Goal: Complete application form

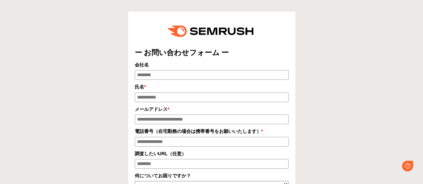
type input "****"
type input "**********"
type textarea "**********"
